Goal: Communication & Community: Answer question/provide support

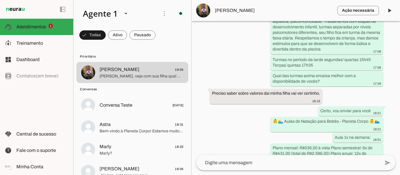
scroll to position [821, 0]
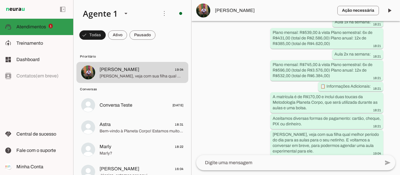
click at [47, 27] on slot at bounding box center [42, 26] width 52 height 7
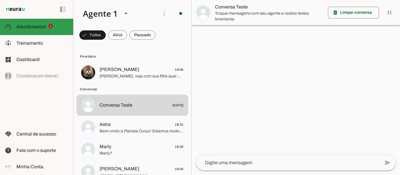
click at [47, 27] on slot at bounding box center [42, 26] width 52 height 7
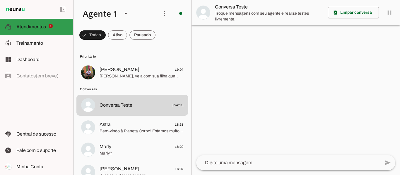
click at [47, 27] on slot at bounding box center [42, 26] width 52 height 7
